Goal: Information Seeking & Learning: Learn about a topic

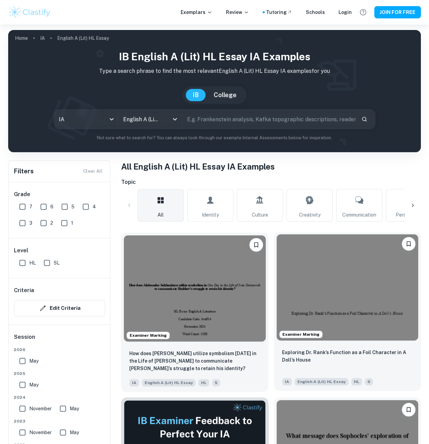
scroll to position [111, 0]
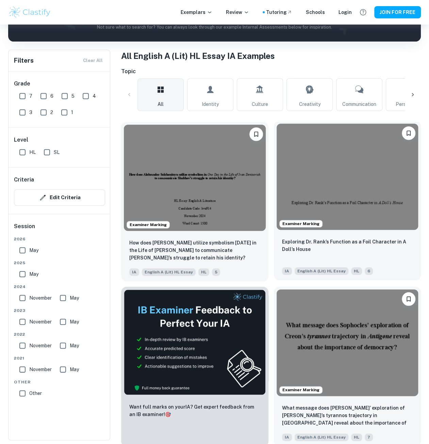
click at [344, 194] on img at bounding box center [348, 177] width 142 height 106
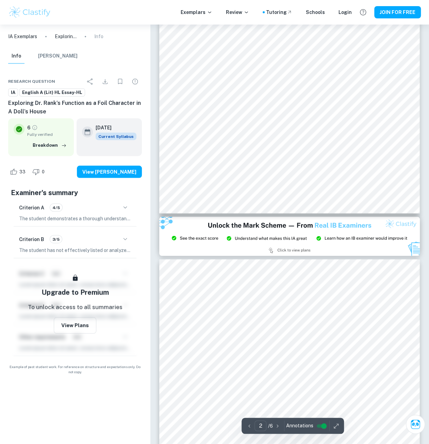
scroll to position [539, 0]
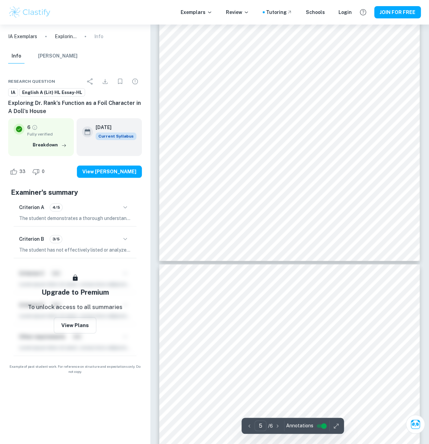
type input "6"
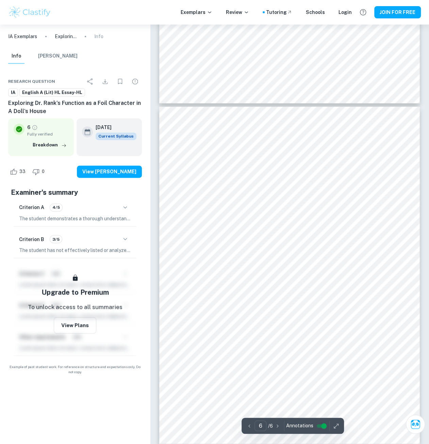
scroll to position [1712, 0]
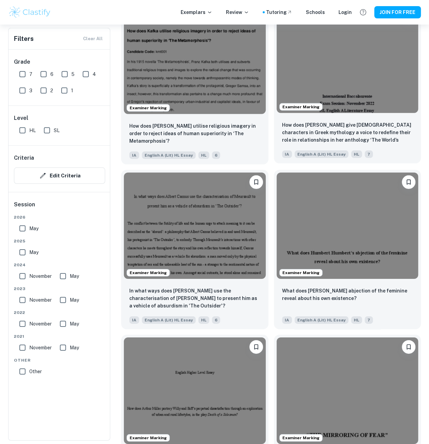
scroll to position [888, 0]
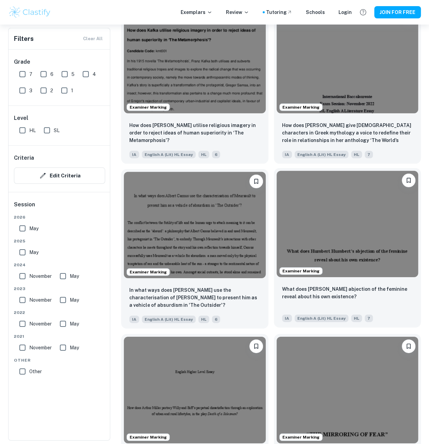
click at [395, 234] on img at bounding box center [348, 224] width 142 height 106
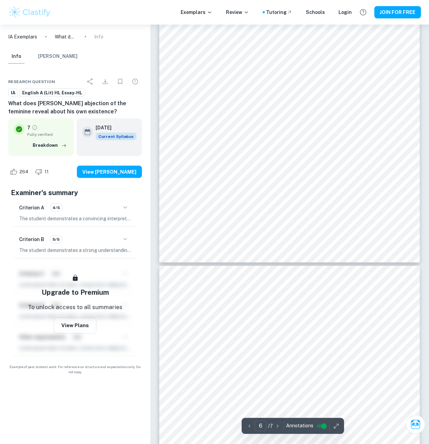
scroll to position [1895, 0]
type input "5"
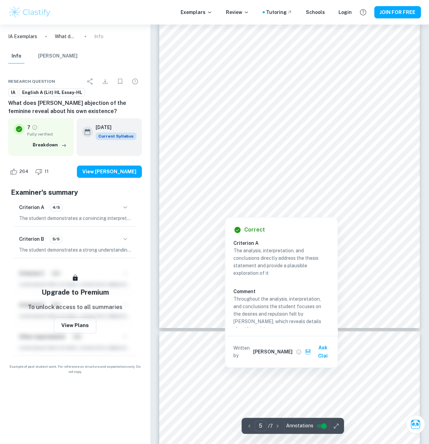
scroll to position [1404, 0]
